Goal: Task Accomplishment & Management: Manage account settings

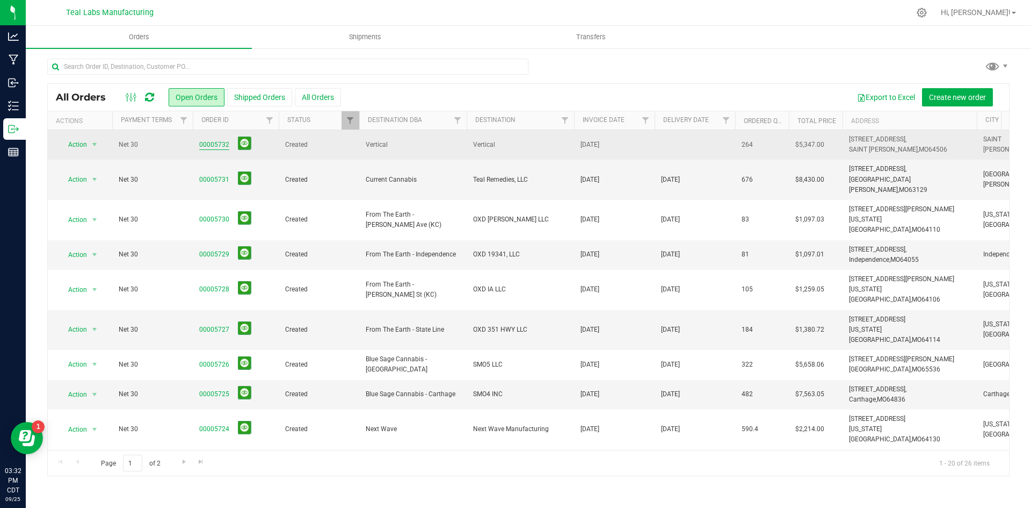
click at [223, 145] on link "00005732" at bounding box center [214, 145] width 30 height 10
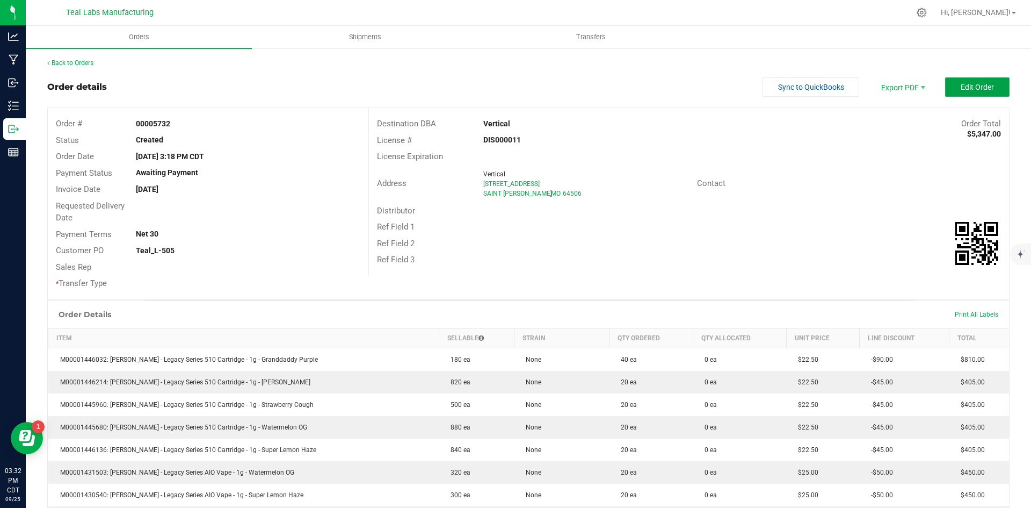
click at [961, 84] on span "Edit Order" at bounding box center [977, 87] width 33 height 9
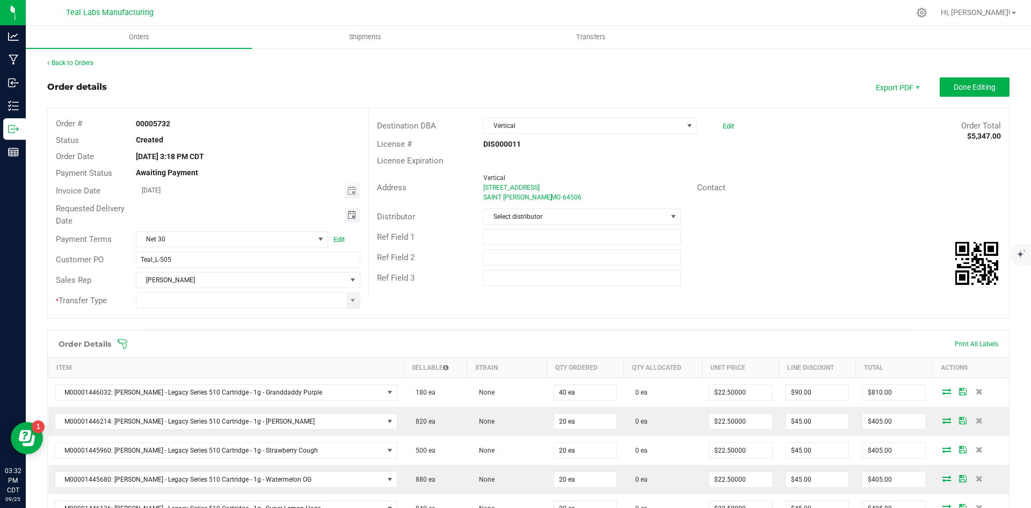
click at [348, 211] on span "Toggle calendar" at bounding box center [352, 215] width 9 height 9
click at [154, 312] on span "Oct" at bounding box center [152, 313] width 10 height 8
click at [247, 272] on span "2" at bounding box center [247, 270] width 16 height 17
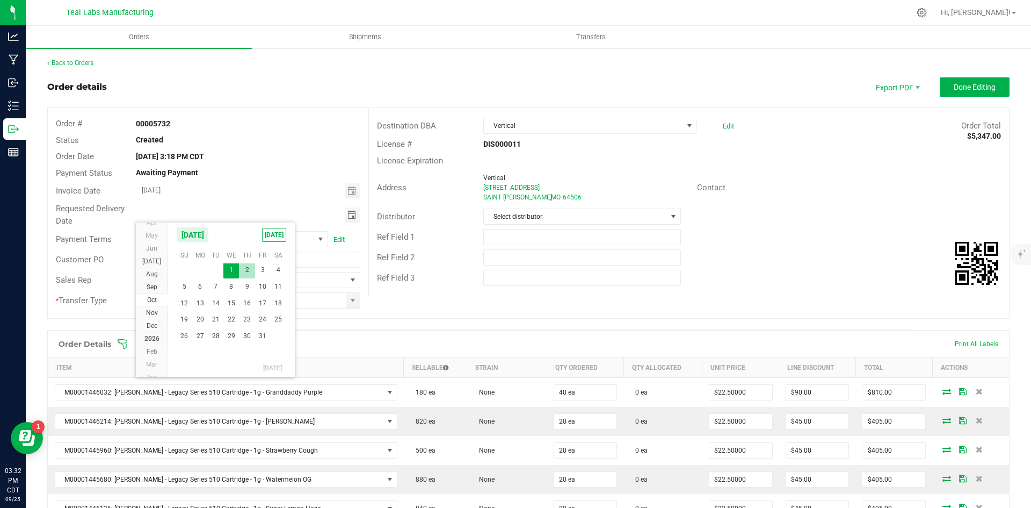
type input "10/02/2025"
click at [353, 294] on span at bounding box center [352, 300] width 13 height 15
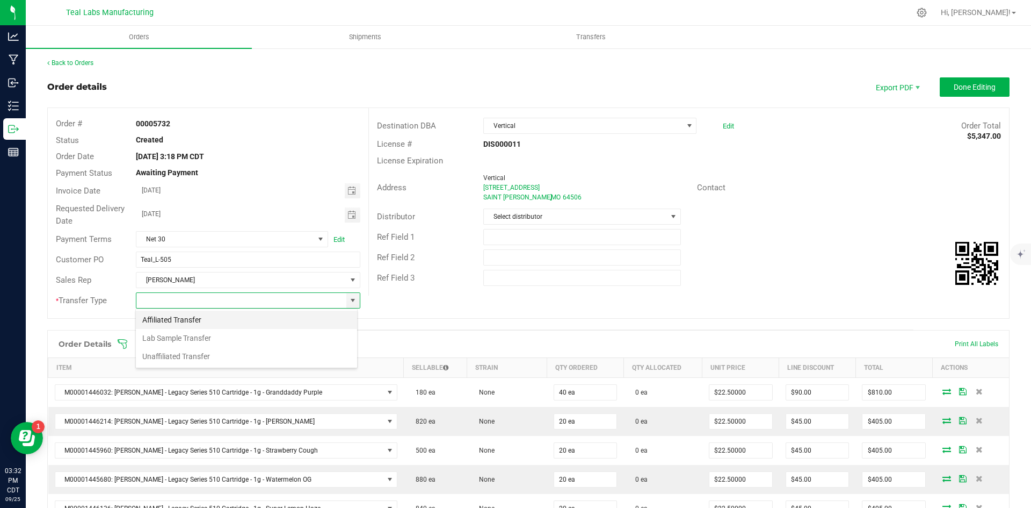
scroll to position [16, 222]
click at [279, 355] on li "Unaffiliated Transfer" at bounding box center [246, 356] width 221 height 18
type input "Unaffiliated Transfer"
click at [794, 244] on div "Ref Field 1" at bounding box center [689, 237] width 640 height 20
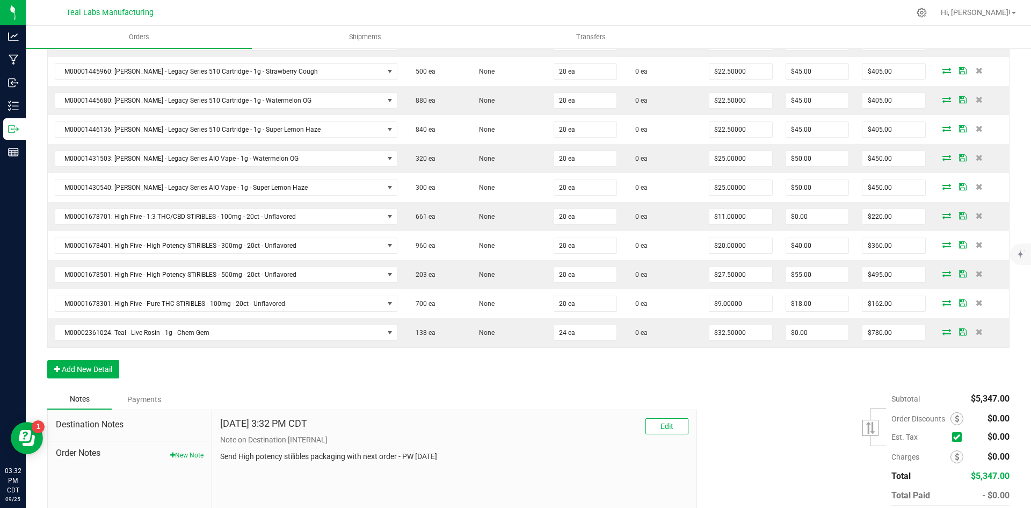
scroll to position [430, 0]
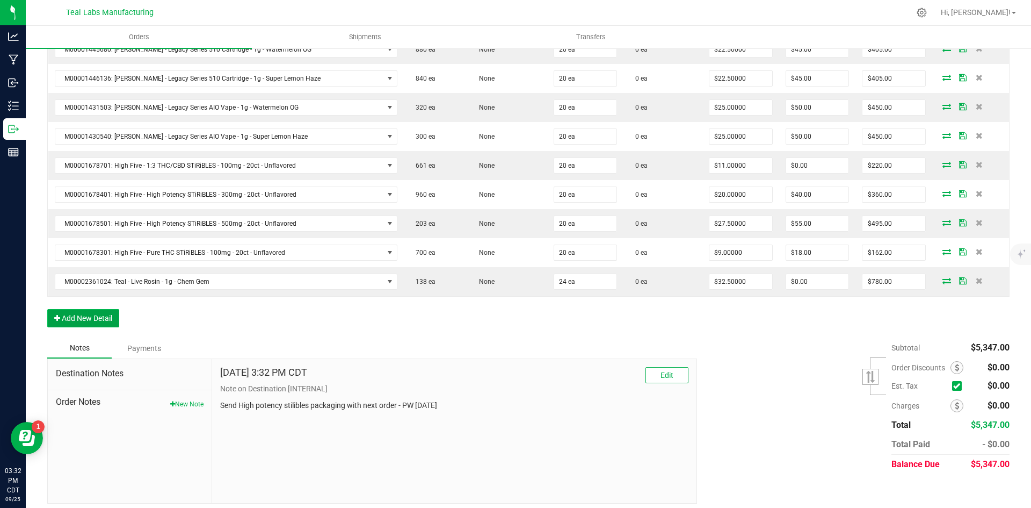
click at [94, 323] on button "Add New Detail" at bounding box center [83, 318] width 72 height 18
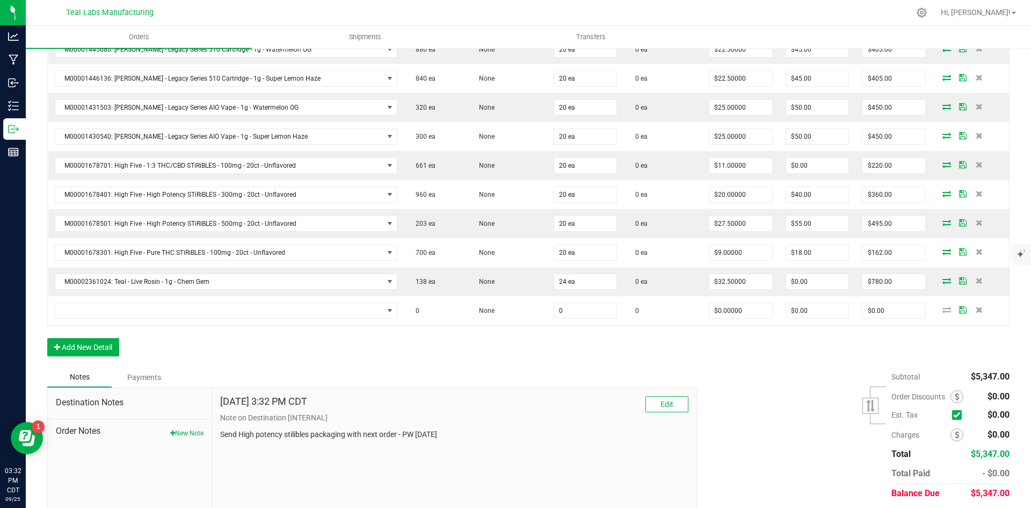
click at [97, 337] on div "Order Details Print All Labels Item Sellable Strain Qty Ordered Qty Allocated U…" at bounding box center [528, 133] width 963 height 467
click at [99, 348] on button "Add New Detail" at bounding box center [83, 347] width 72 height 18
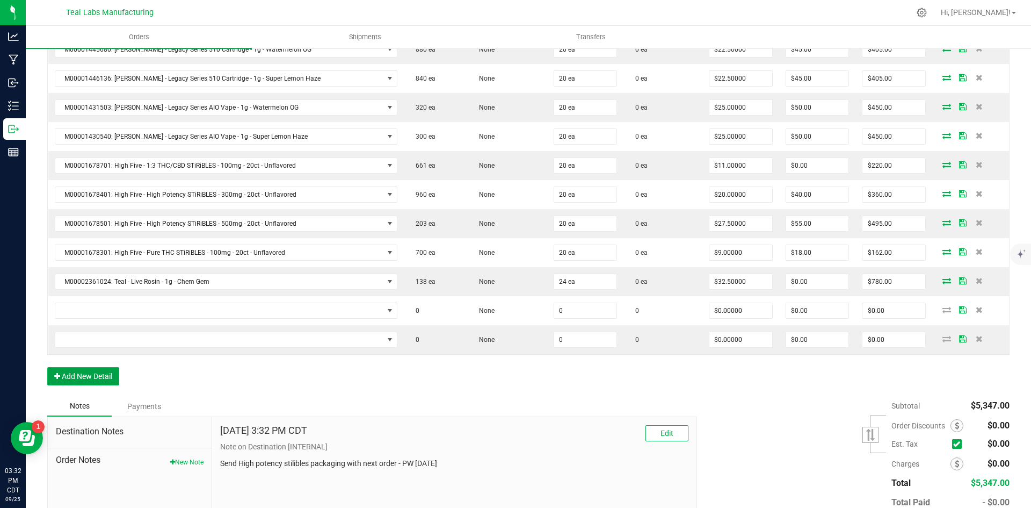
click at [97, 373] on button "Add New Detail" at bounding box center [83, 376] width 72 height 18
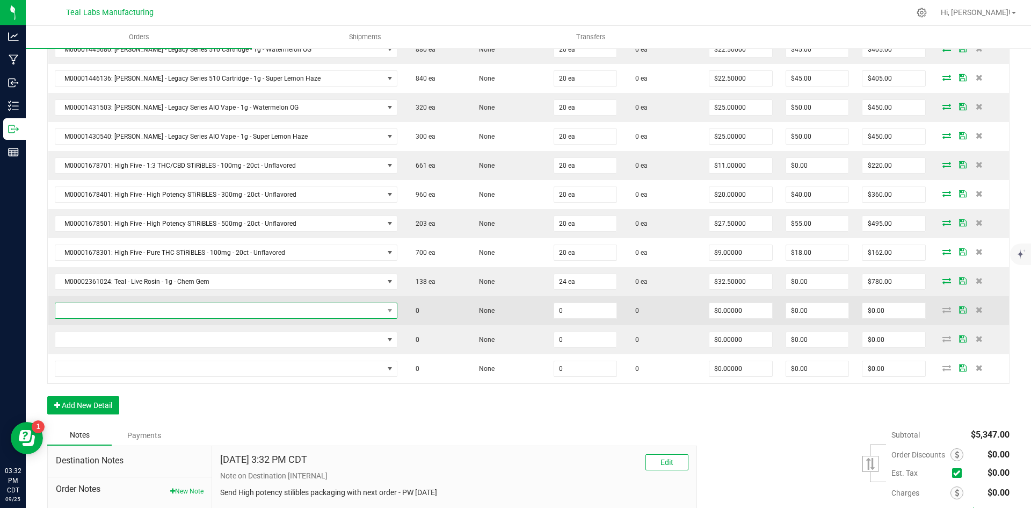
click at [91, 312] on span "NO DATA FOUND" at bounding box center [219, 310] width 328 height 15
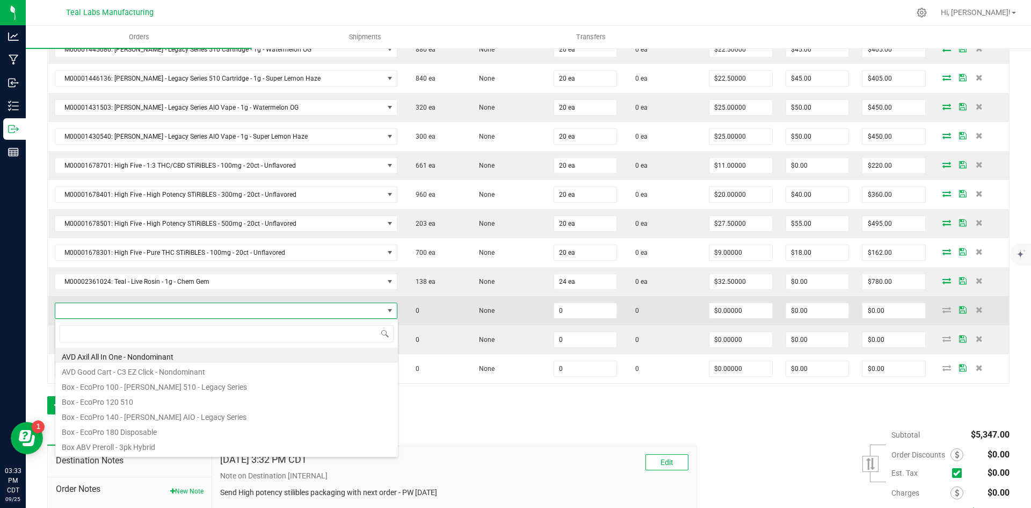
scroll to position [16, 314]
type input "stir"
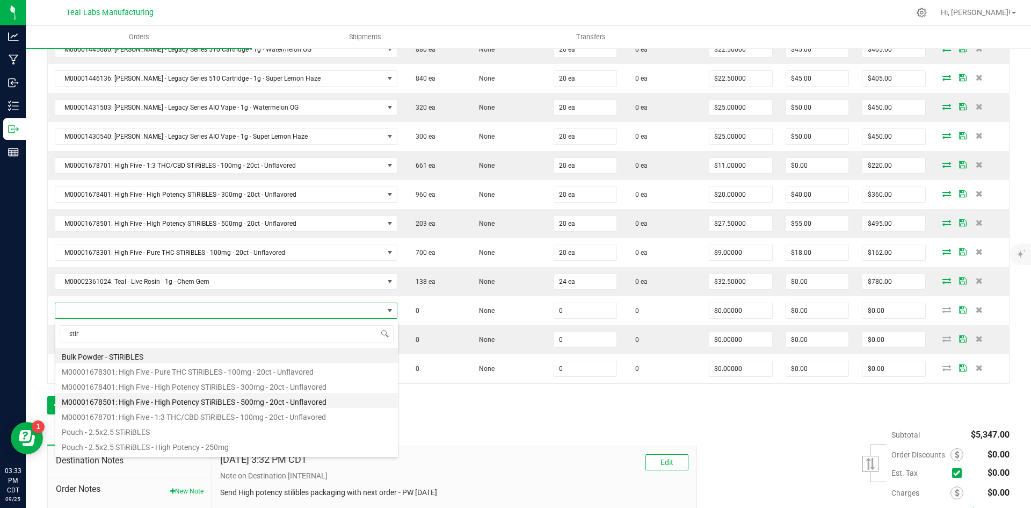
click at [197, 406] on li "M00001678501: High Five - High Potency STiRiBLES - 500mg - 20ct - Unflavored" at bounding box center [226, 400] width 343 height 15
type input "0 ea"
type input "$27.50000"
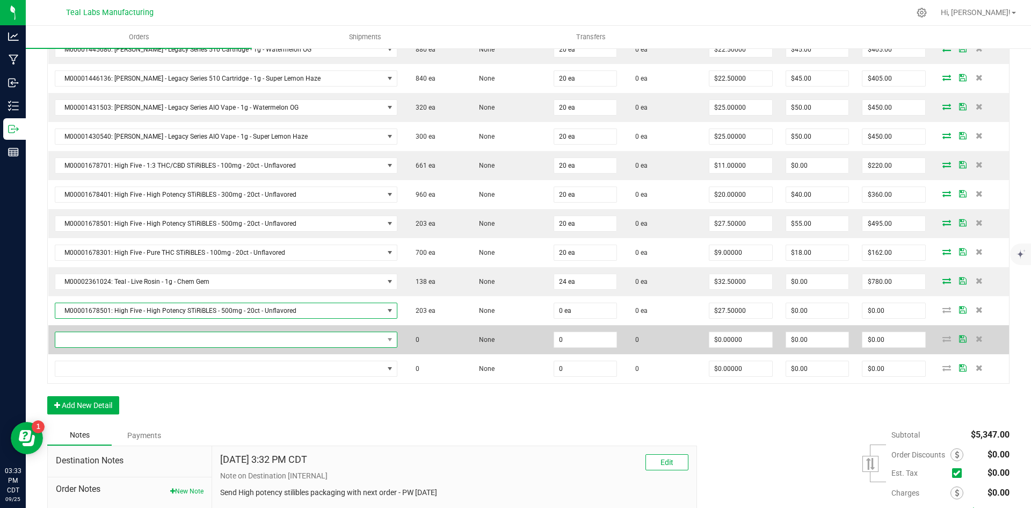
click at [176, 342] on span "NO DATA FOUND" at bounding box center [219, 339] width 328 height 15
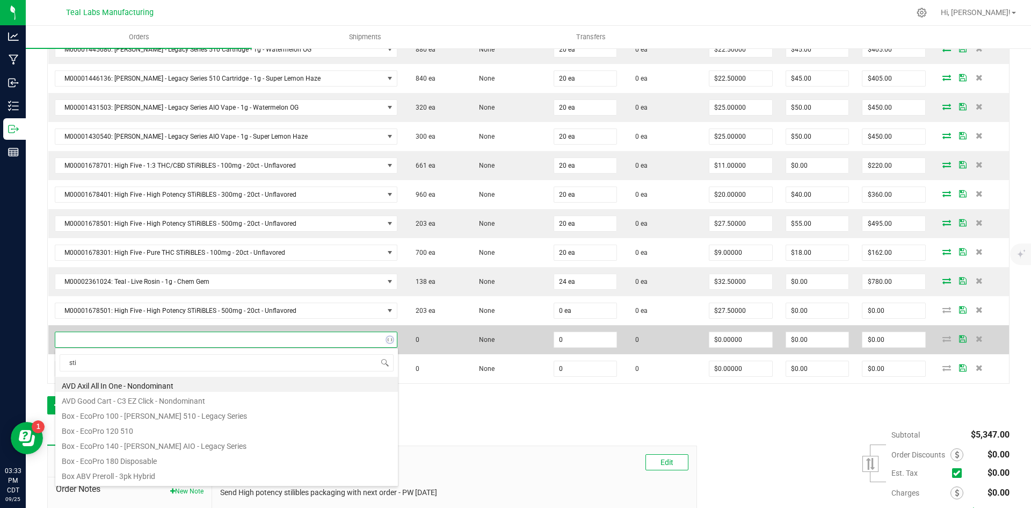
type input "stir"
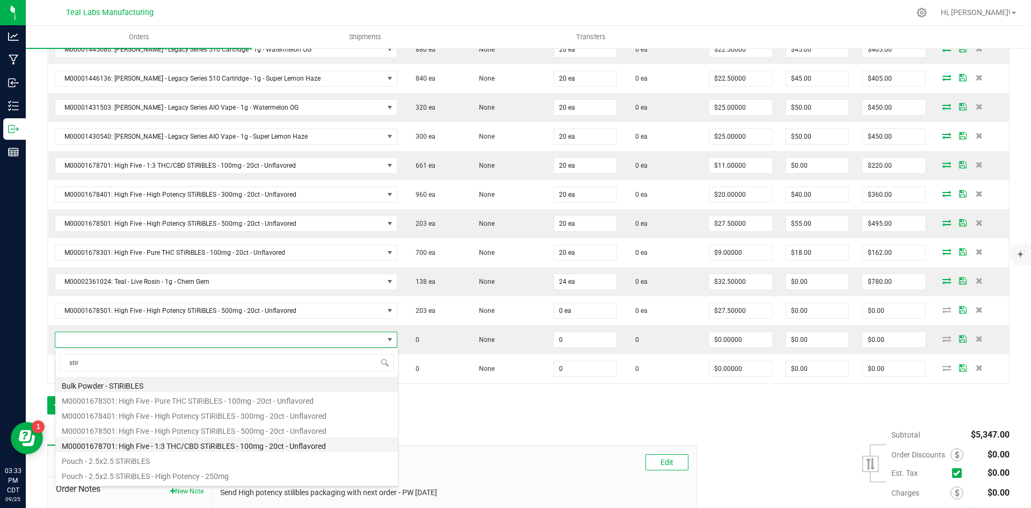
click at [225, 443] on li "M00001678701: High Five - 1:3 THC/CBD STiRiBLES - 100mg - 20ct - Unflavored" at bounding box center [226, 444] width 343 height 15
type input "0 ea"
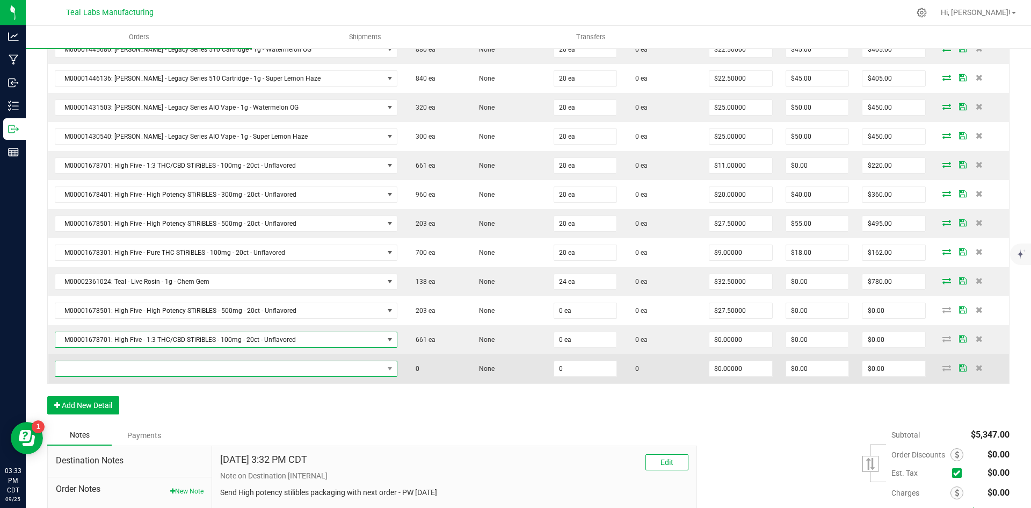
click at [303, 372] on span "NO DATA FOUND" at bounding box center [219, 368] width 328 height 15
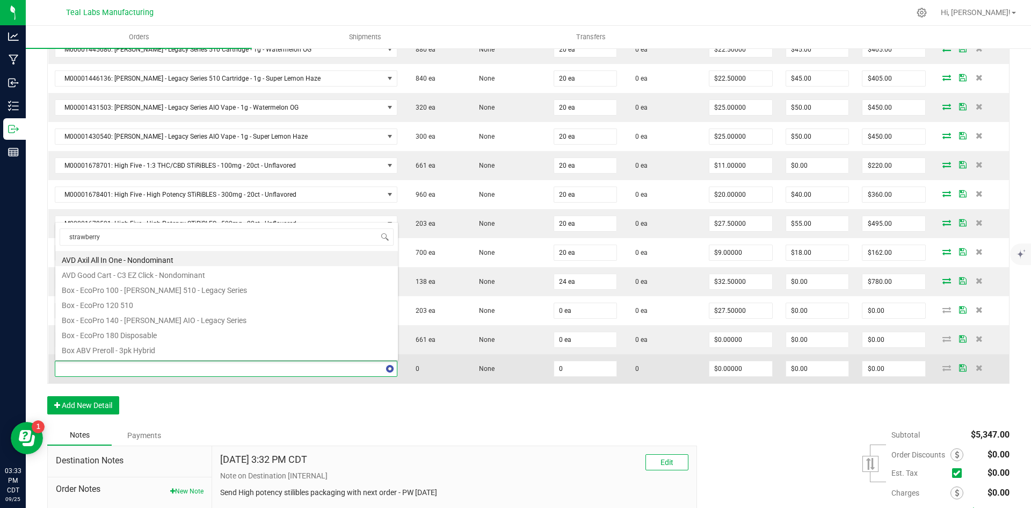
type input "strawberry"
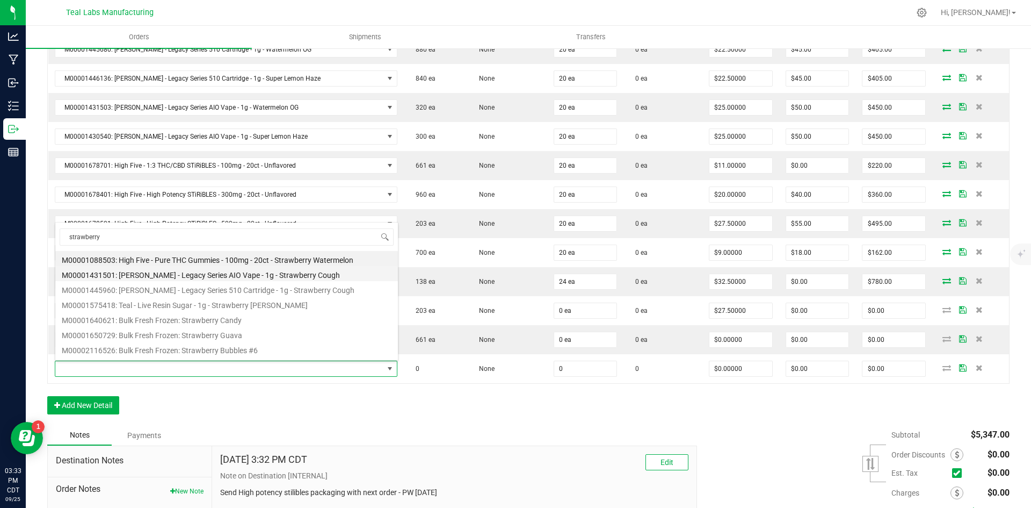
click at [300, 272] on li "M00001431501: Kusch - Legacy Series AIO Vape - 1g - Strawberry Cough" at bounding box center [226, 273] width 343 height 15
type input "0 ea"
type input "$25.00000"
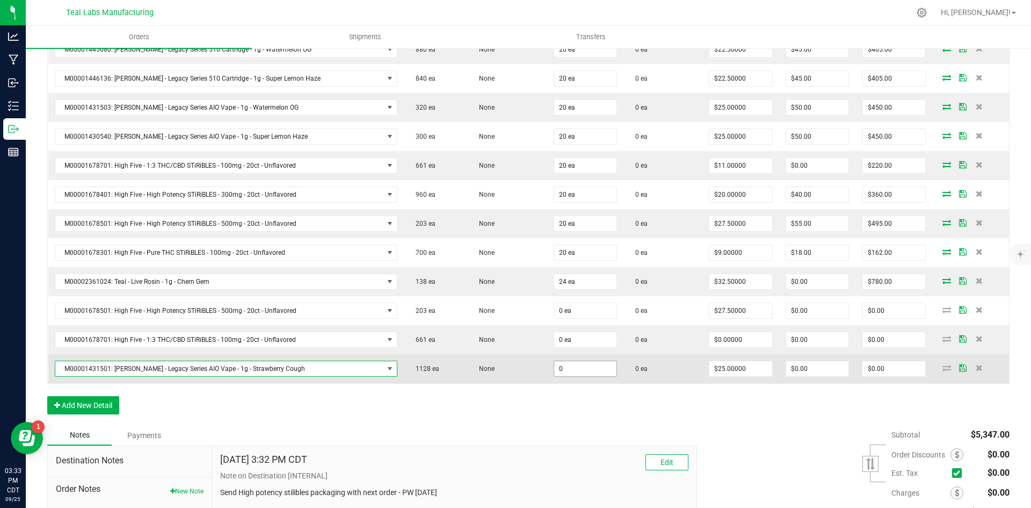
click at [570, 373] on input "0" at bounding box center [585, 368] width 63 height 15
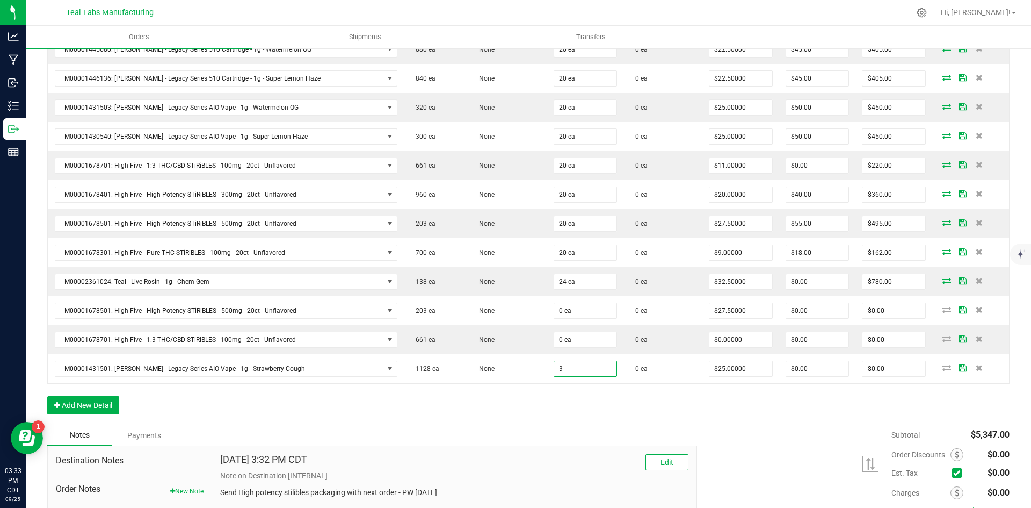
type input "3 ea"
type input "$75.00"
click at [567, 408] on div "Order Details Print All Labels Item Sellable Strain Qty Ordered Qty Allocated U…" at bounding box center [528, 162] width 963 height 525
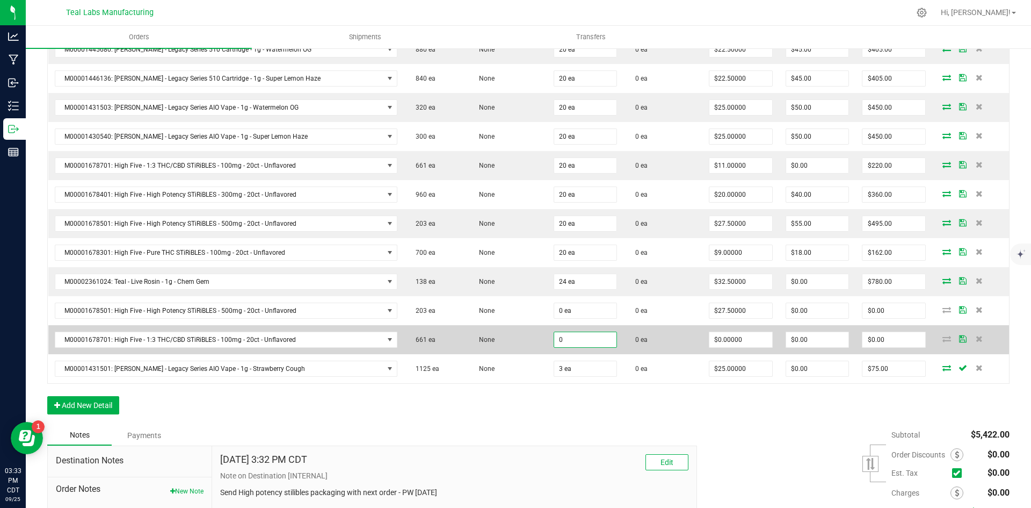
click at [562, 340] on input "0" at bounding box center [585, 339] width 63 height 15
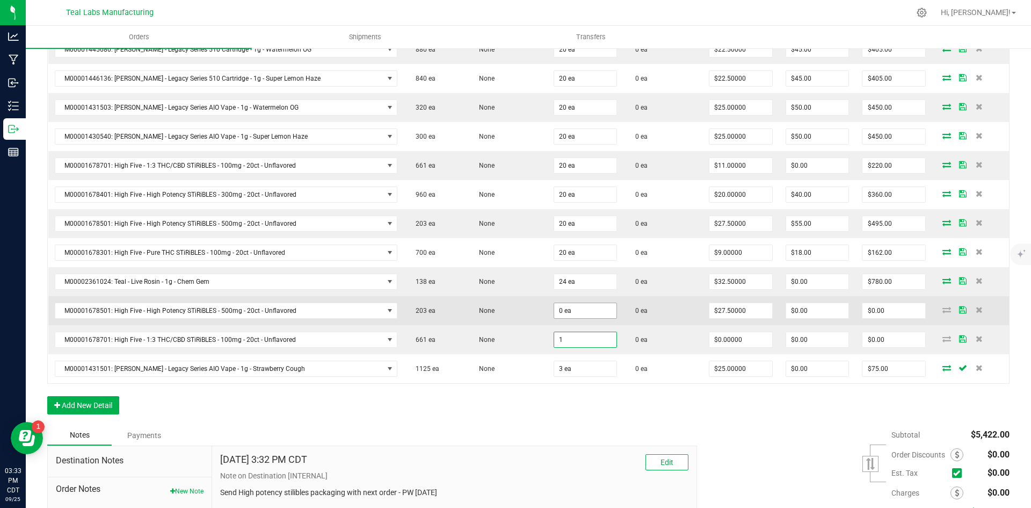
type input "1"
type input "0"
type input "1 ea"
click at [556, 310] on input "0" at bounding box center [585, 310] width 63 height 15
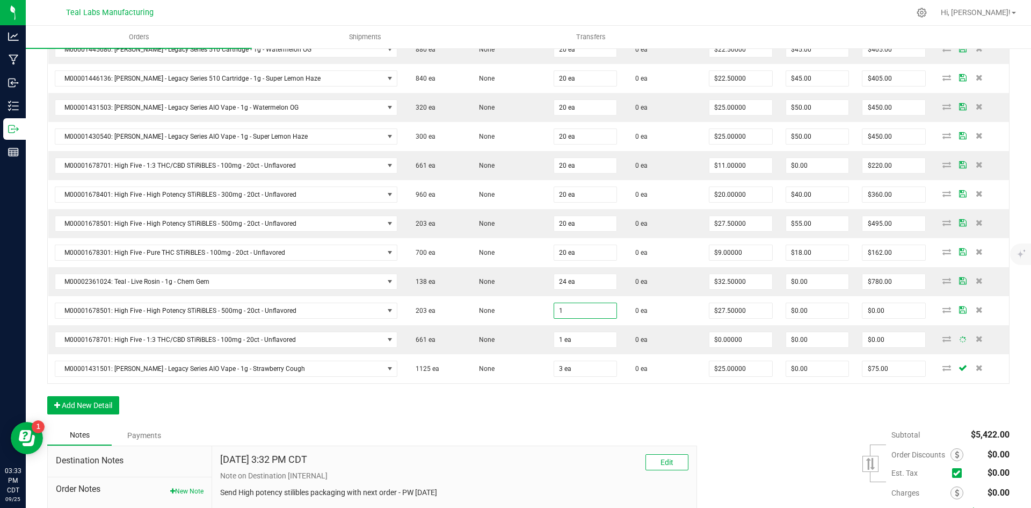
type input "1 ea"
click at [809, 432] on div "Subtotal $5,422.00 Est. Tax" at bounding box center [849, 493] width 321 height 136
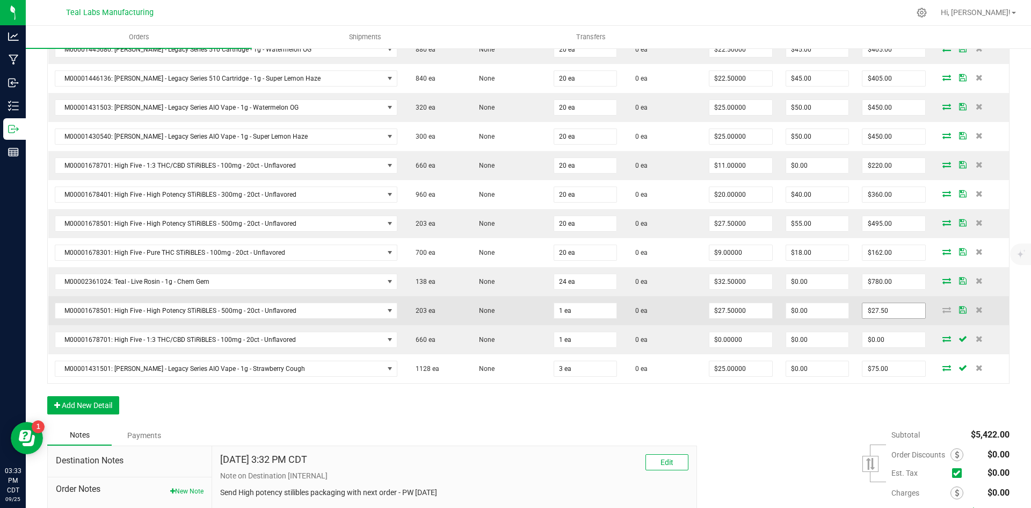
type input "27.5"
click at [901, 310] on input "27.5" at bounding box center [894, 310] width 63 height 15
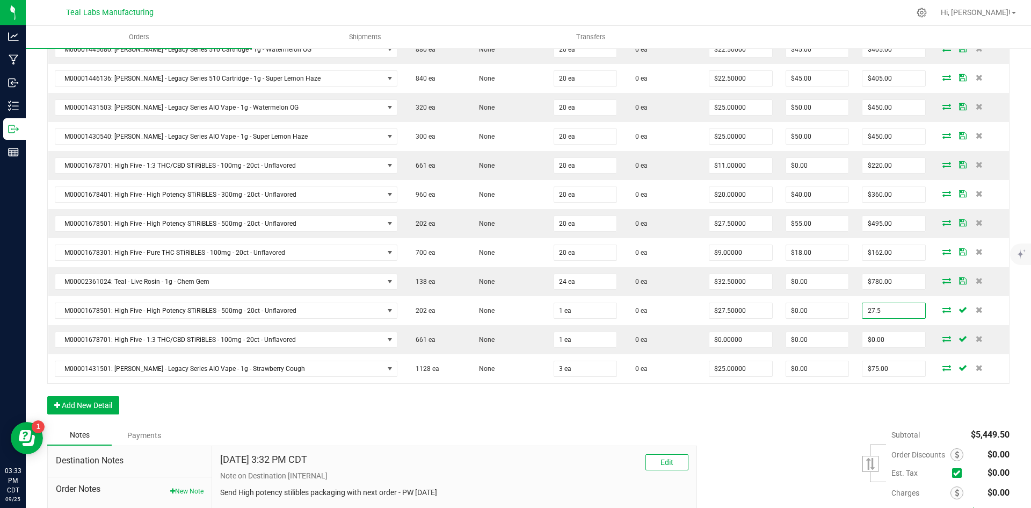
click at [901, 310] on input "27.5" at bounding box center [894, 310] width 63 height 15
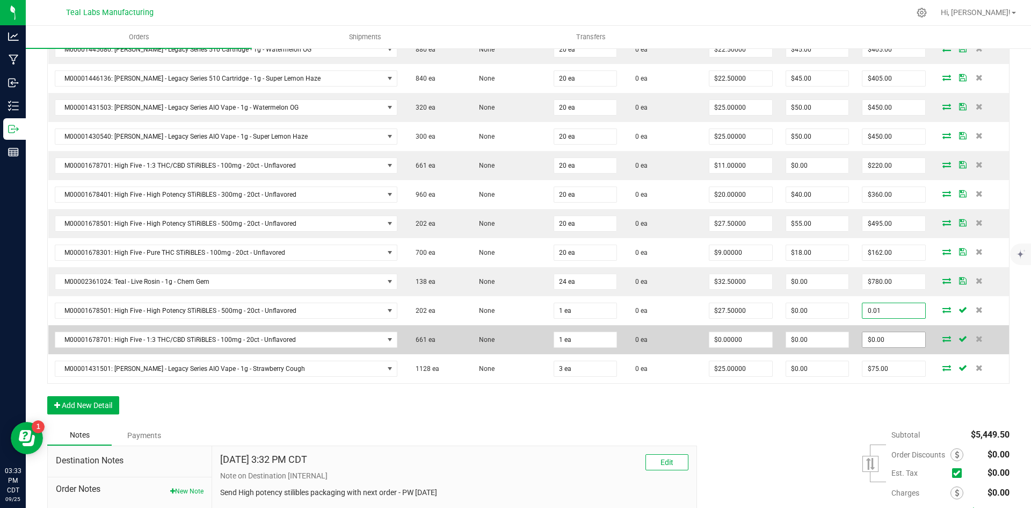
type input "0.01"
type input "0"
type input "$0.01000"
type input "$0.01"
click at [896, 337] on input "0" at bounding box center [894, 339] width 63 height 15
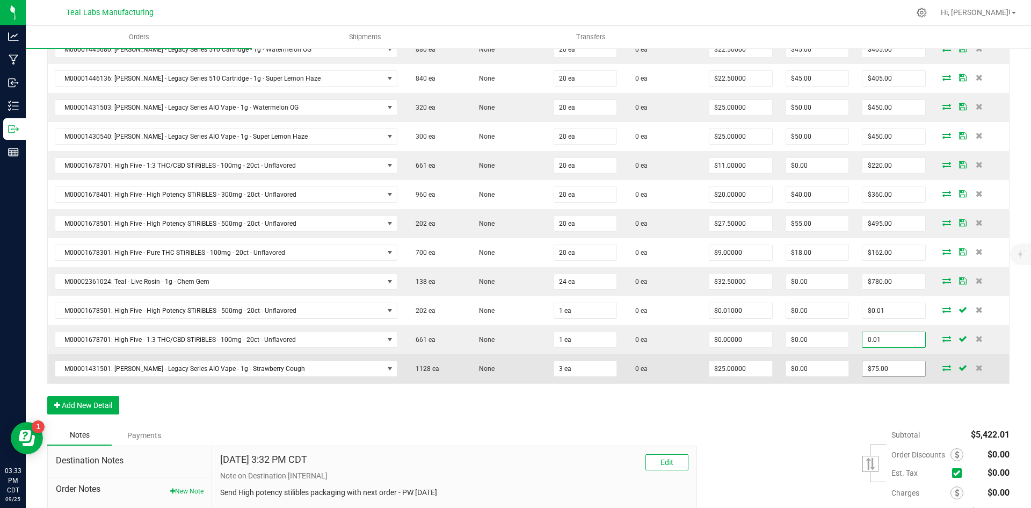
type input "0.01"
type input "75"
type input "$0.01000"
type input "$0.01"
click at [891, 370] on input "75" at bounding box center [894, 368] width 63 height 15
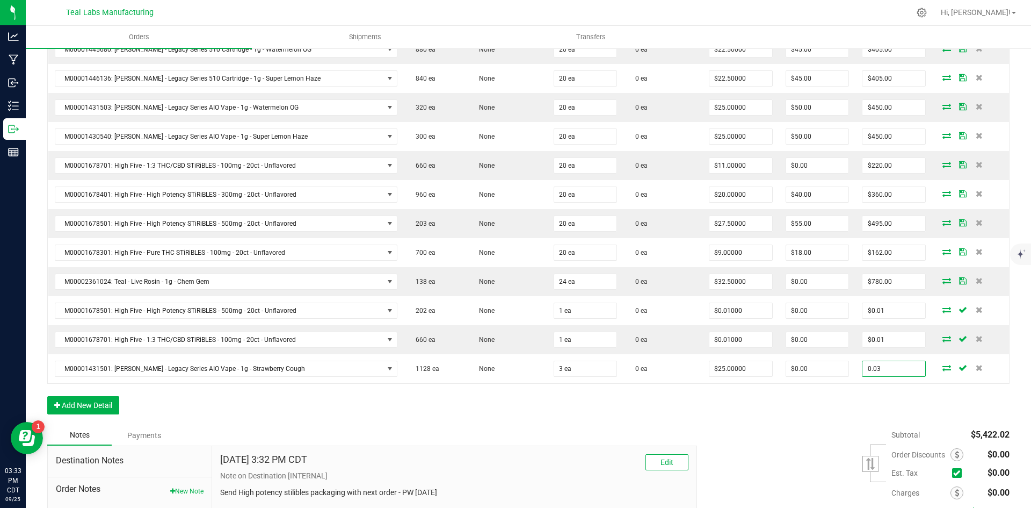
type input "0.03"
type input "$0.01000"
type input "$0.03"
click at [779, 421] on div "Order Details Print All Labels Item Sellable Strain Qty Ordered Qty Allocated U…" at bounding box center [528, 162] width 963 height 525
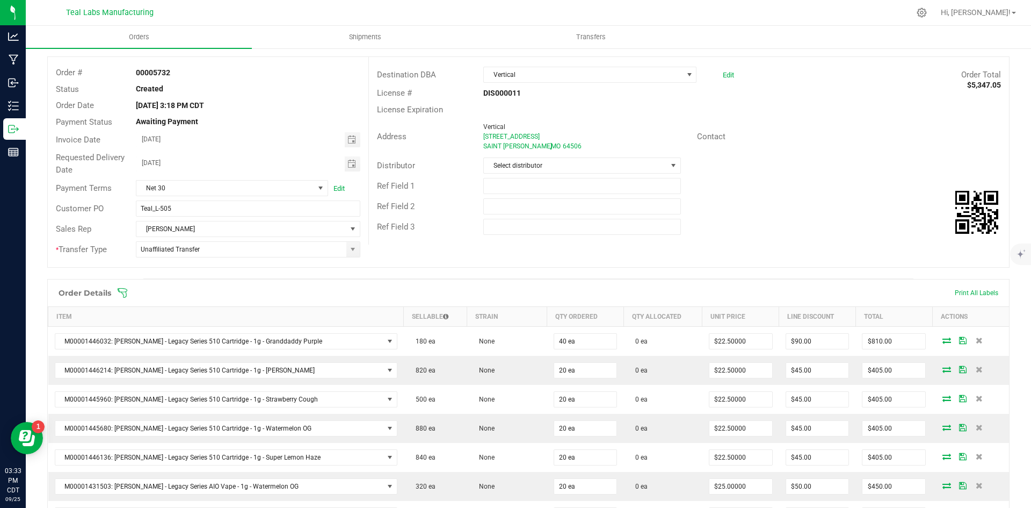
scroll to position [0, 0]
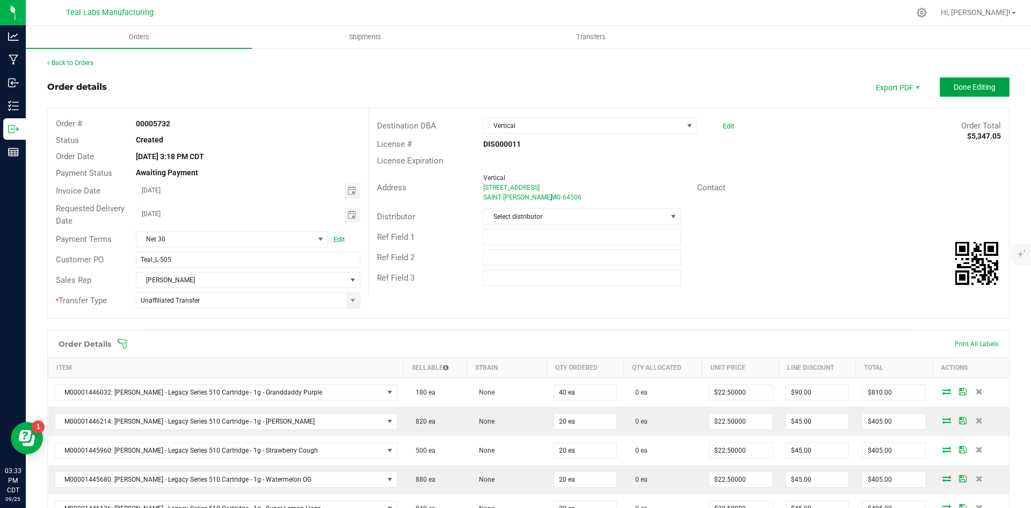
click at [954, 89] on span "Done Editing" at bounding box center [975, 87] width 42 height 9
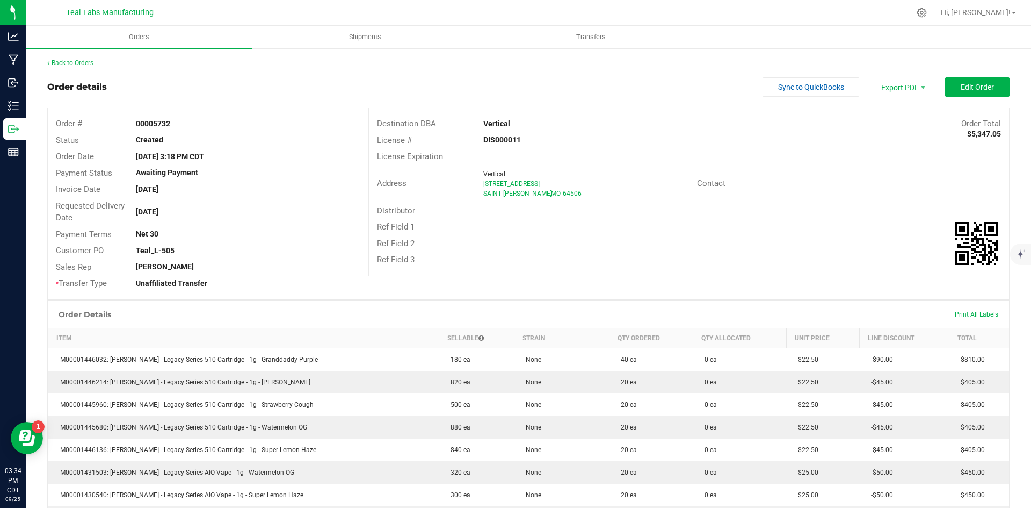
drag, startPoint x: 516, startPoint y: 124, endPoint x: 478, endPoint y: 124, distance: 38.7
click at [478, 124] on div "Vertical" at bounding box center [608, 123] width 267 height 11
copy strong "Vertical"
click at [876, 118] on span "Invoice PDF" at bounding box center [896, 121] width 67 height 16
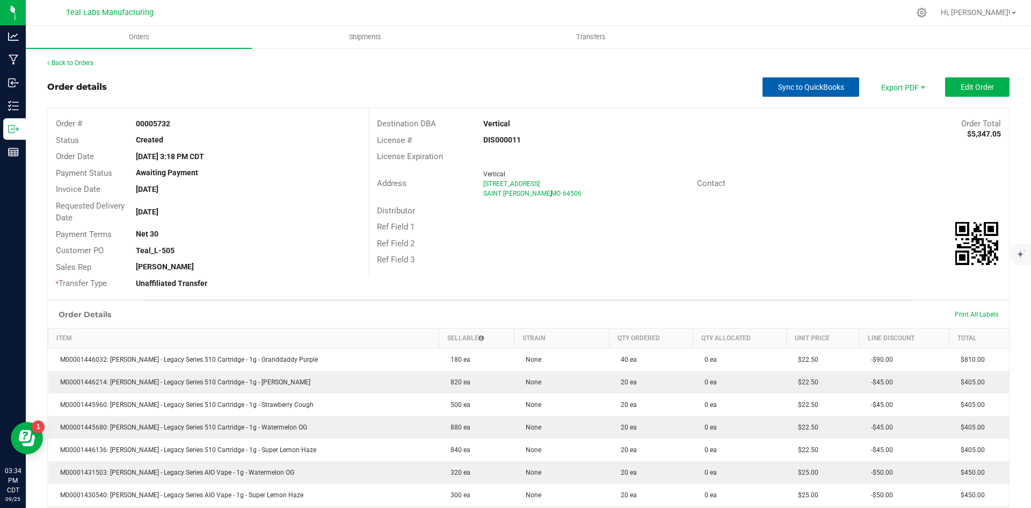
click at [815, 83] on span "Sync to QuickBooks" at bounding box center [811, 87] width 66 height 9
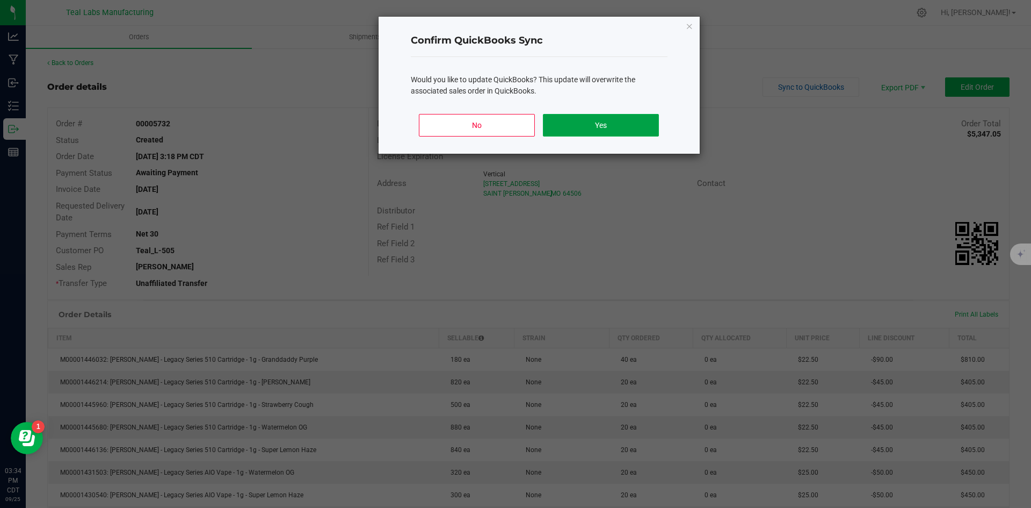
click at [620, 126] on button "Yes" at bounding box center [600, 125] width 115 height 23
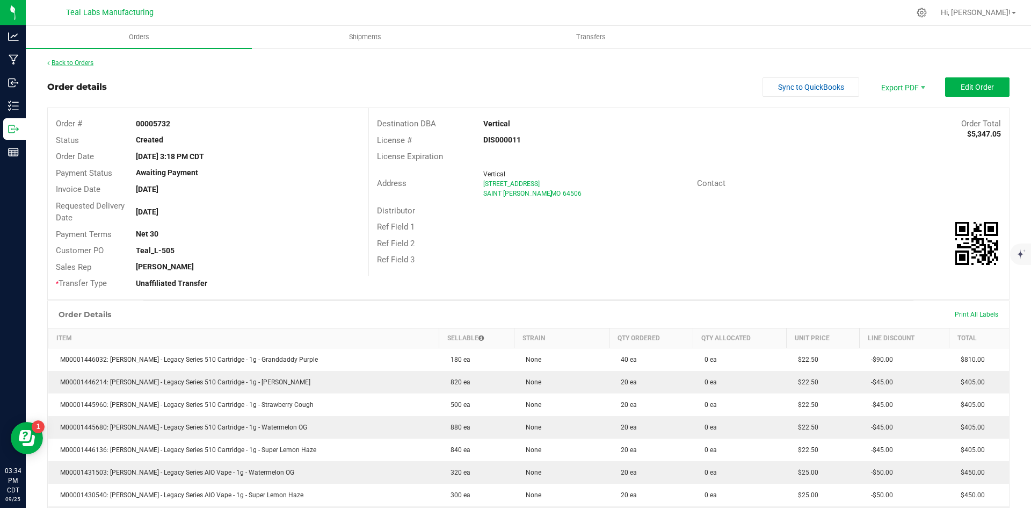
click at [82, 65] on link "Back to Orders" at bounding box center [70, 63] width 46 height 8
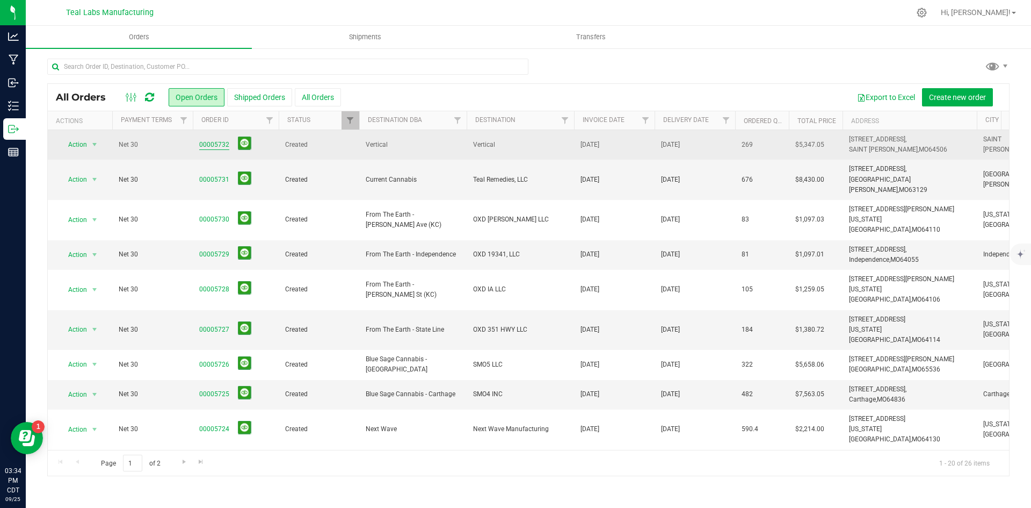
click at [211, 143] on link "00005732" at bounding box center [214, 145] width 30 height 10
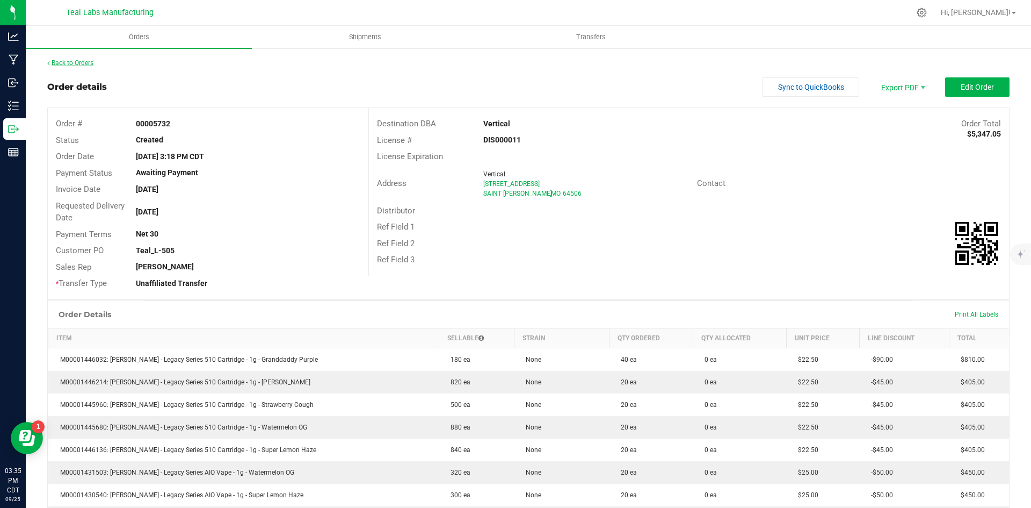
click at [88, 66] on link "Back to Orders" at bounding box center [70, 63] width 46 height 8
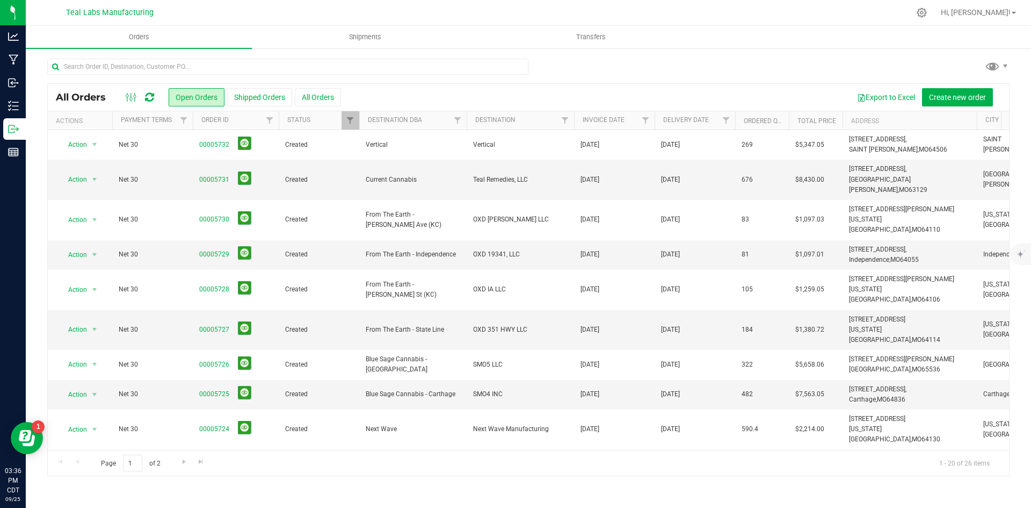
click at [630, 83] on div "All Orders Open Orders Shipped Orders All Orders Export to Excel Create new ord…" at bounding box center [528, 279] width 963 height 393
